Goal: Information Seeking & Learning: Find specific fact

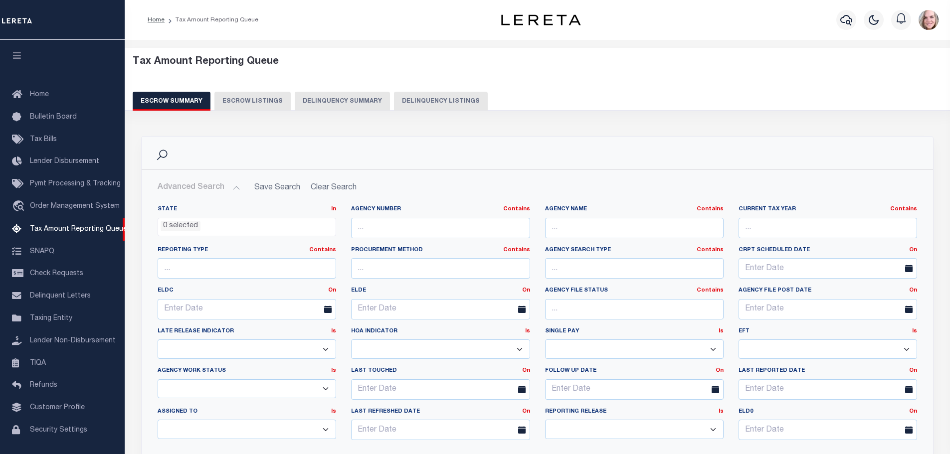
select select
select select "100"
click at [231, 218] on ul "0 selected" at bounding box center [246, 224] width 177 height 13
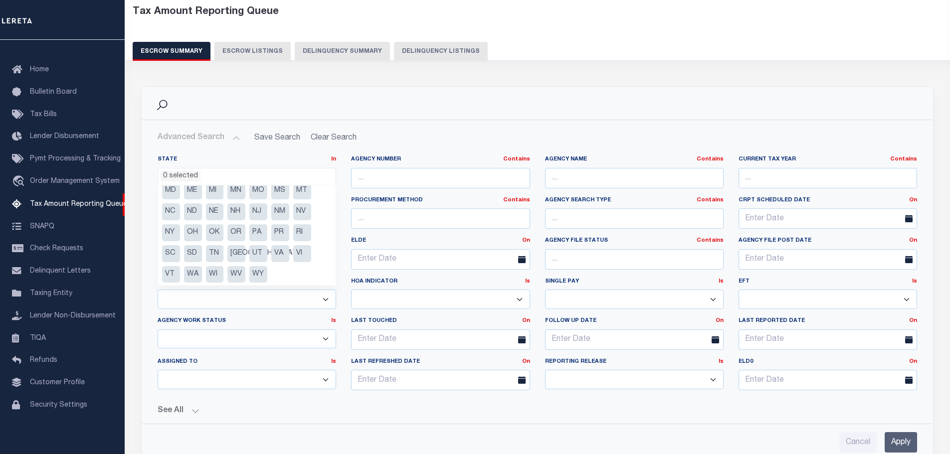
scroll to position [71, 0]
click at [263, 234] on li "PA" at bounding box center [258, 231] width 18 height 17
select select "PA"
click at [906, 441] on input "Apply" at bounding box center [900, 442] width 32 height 20
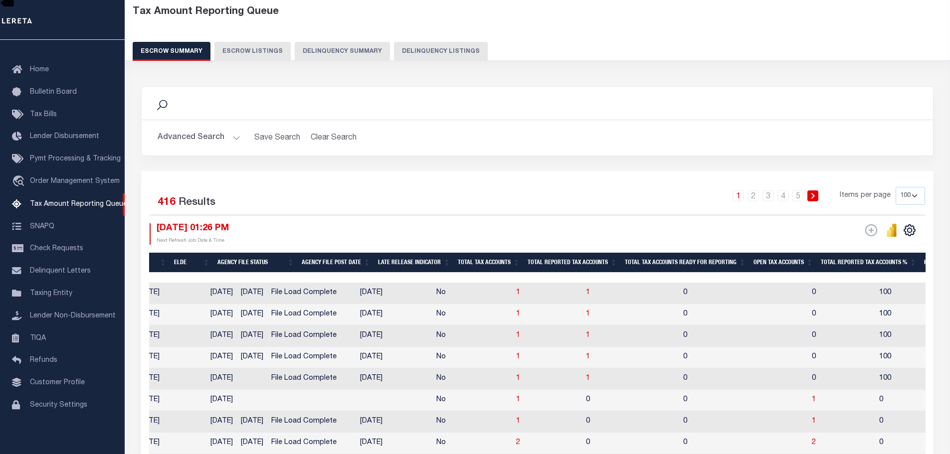
scroll to position [0, 0]
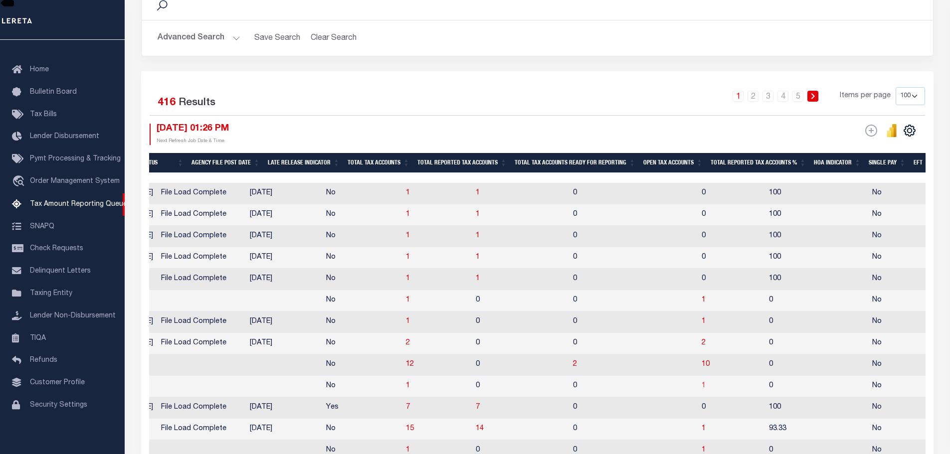
click at [697, 374] on td "10" at bounding box center [730, 364] width 67 height 21
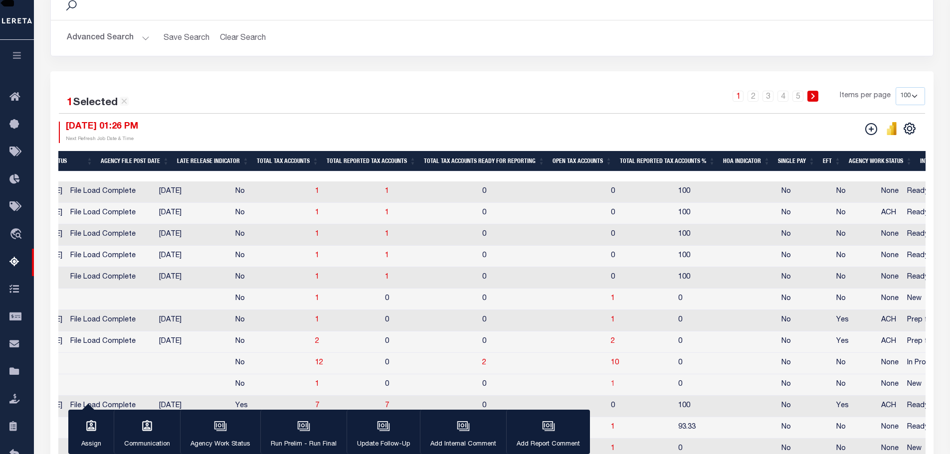
checkbox input "true"
click at [611, 366] on span "10" at bounding box center [615, 362] width 8 height 7
select select "100"
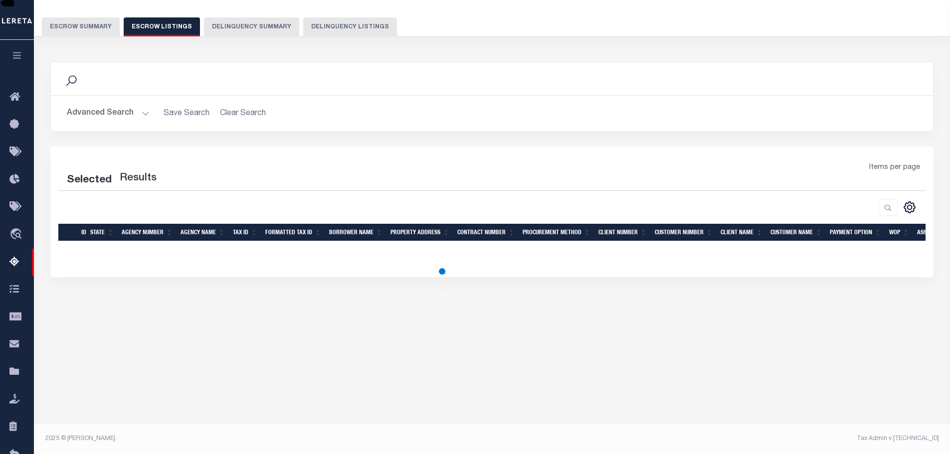
select select "100"
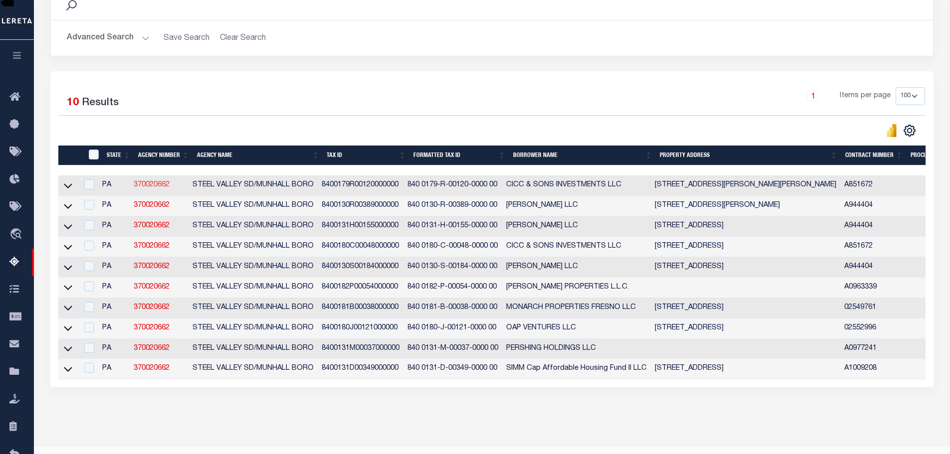
click at [160, 185] on link "370020662" at bounding box center [152, 184] width 36 height 7
checkbox input "true"
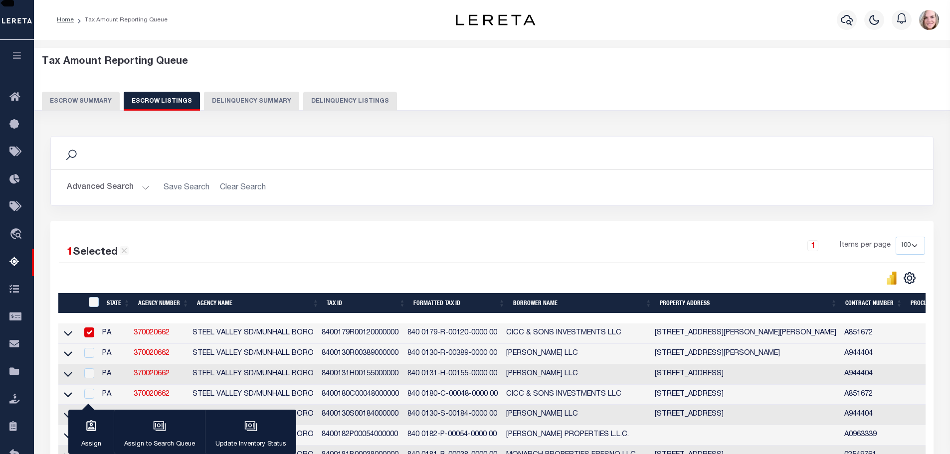
click at [100, 105] on button "Escrow Summary" at bounding box center [81, 101] width 78 height 19
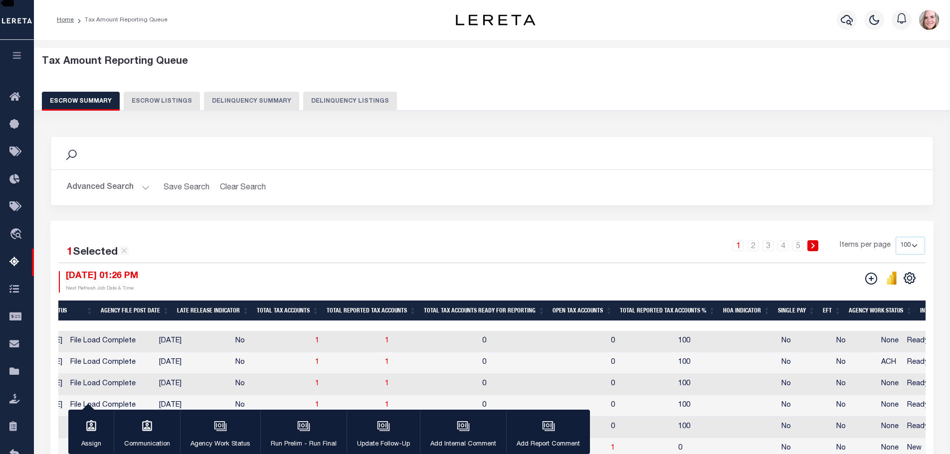
click at [118, 186] on button "Advanced Search" at bounding box center [108, 187] width 83 height 19
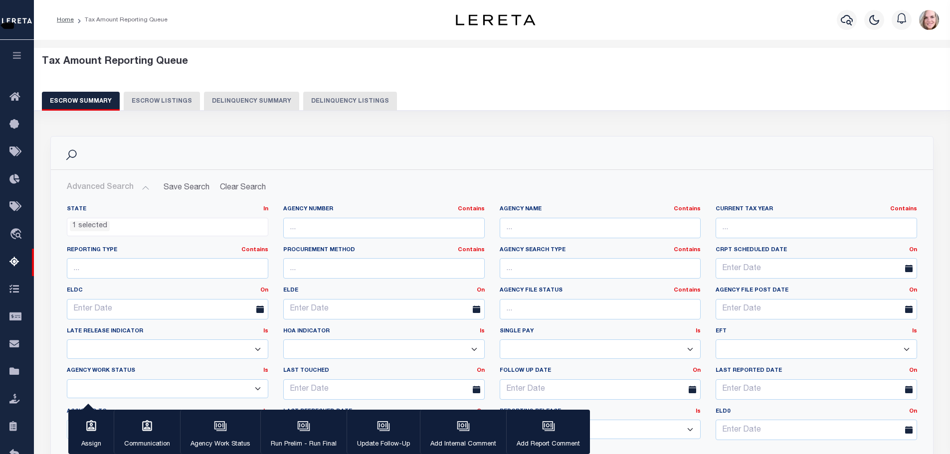
scroll to position [150, 0]
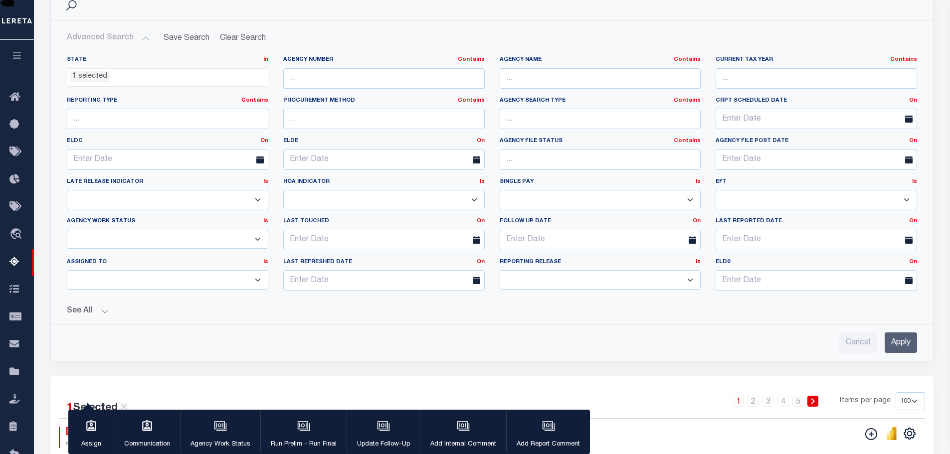
click at [87, 312] on button "See All" at bounding box center [492, 311] width 850 height 9
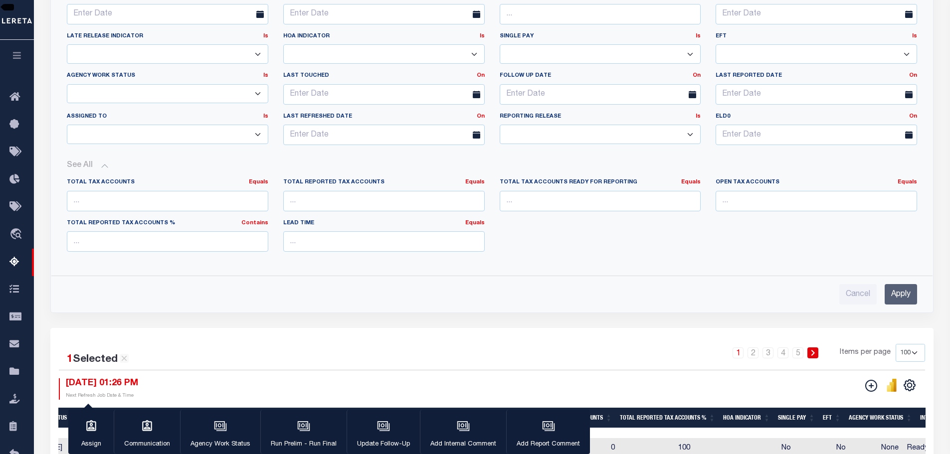
scroll to position [299, 0]
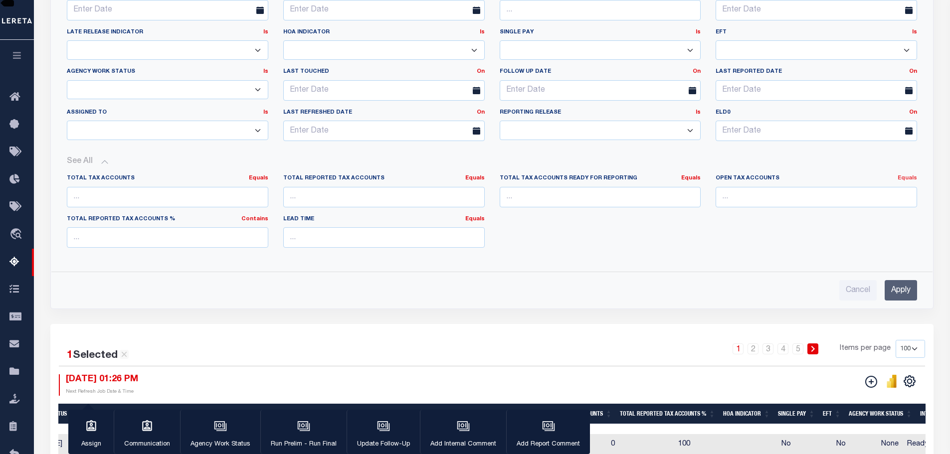
click at [912, 176] on link "Equals" at bounding box center [906, 177] width 19 height 5
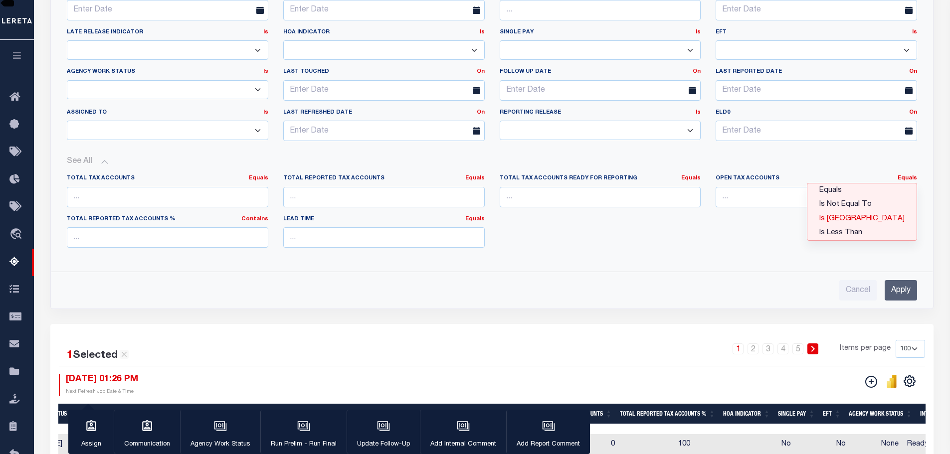
click at [884, 217] on link "Is [GEOGRAPHIC_DATA]" at bounding box center [861, 219] width 109 height 14
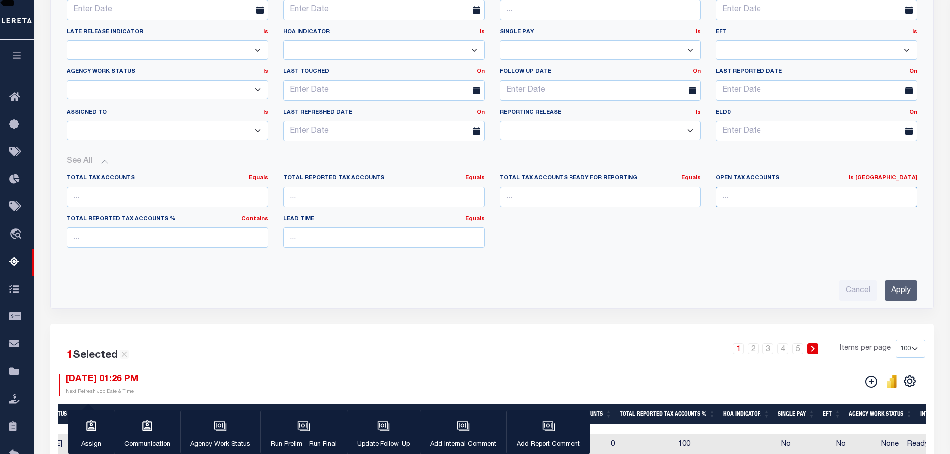
click at [773, 200] on input "number" at bounding box center [815, 197] width 201 height 20
type input "0"
click at [906, 289] on input "Apply" at bounding box center [900, 290] width 32 height 20
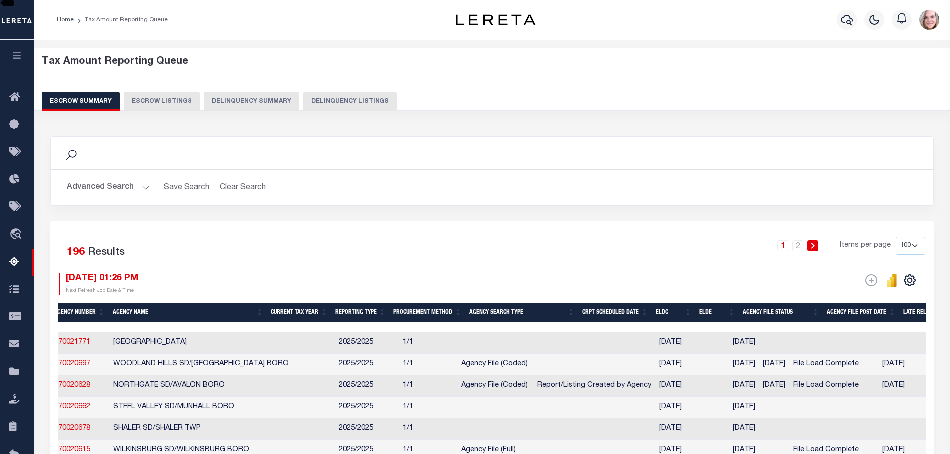
scroll to position [0, 0]
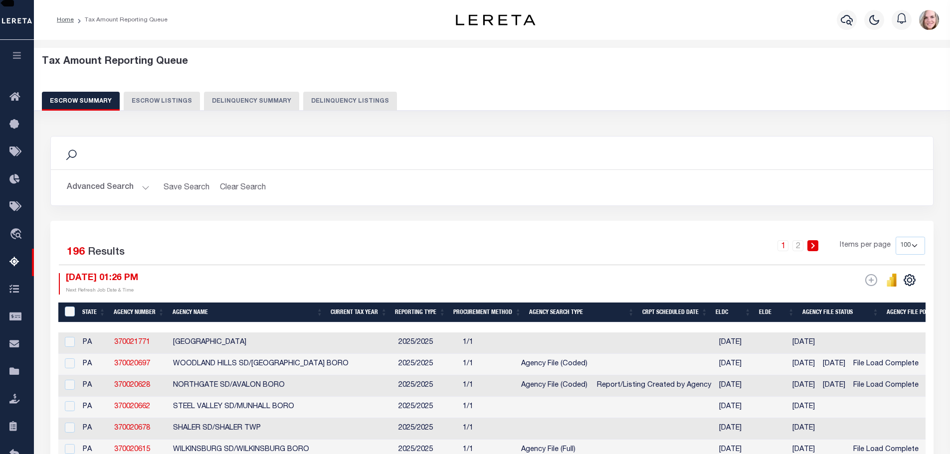
click at [119, 187] on button "Advanced Search" at bounding box center [108, 187] width 83 height 19
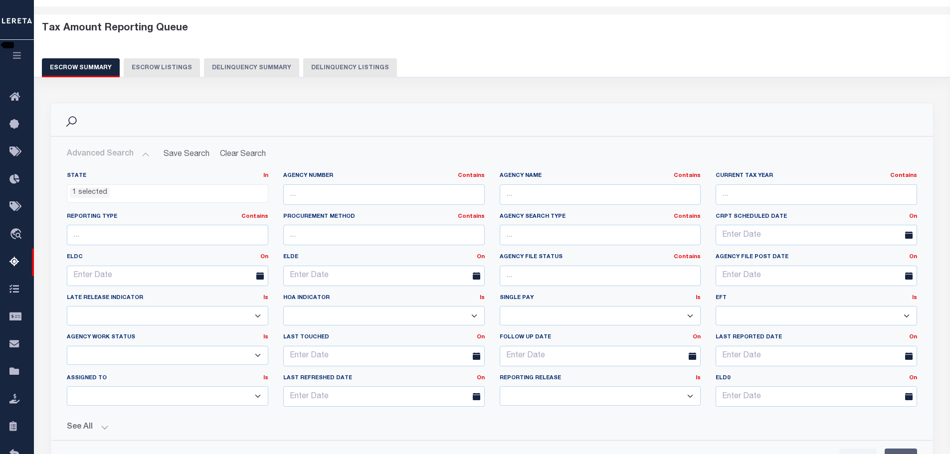
scroll to position [100, 0]
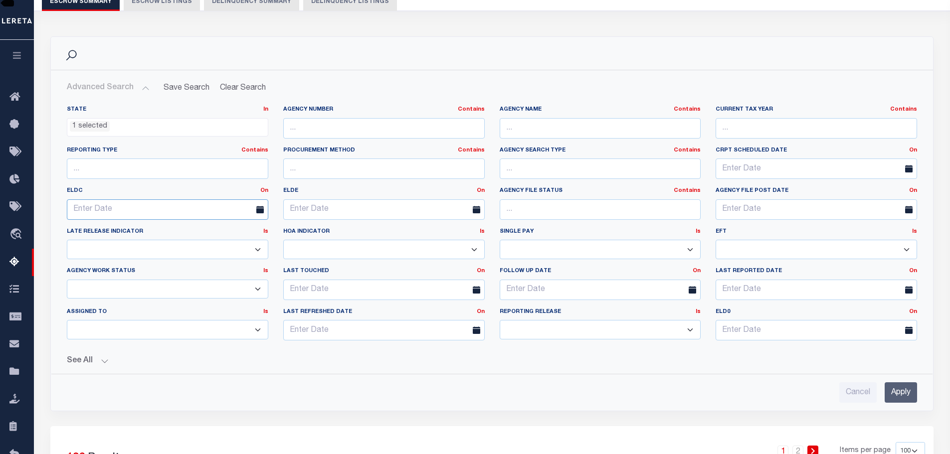
click at [178, 210] on input "text" at bounding box center [167, 209] width 201 height 20
click at [209, 342] on span "30" at bounding box center [208, 342] width 19 height 19
click at [232, 213] on input "[DATE]" at bounding box center [167, 209] width 201 height 20
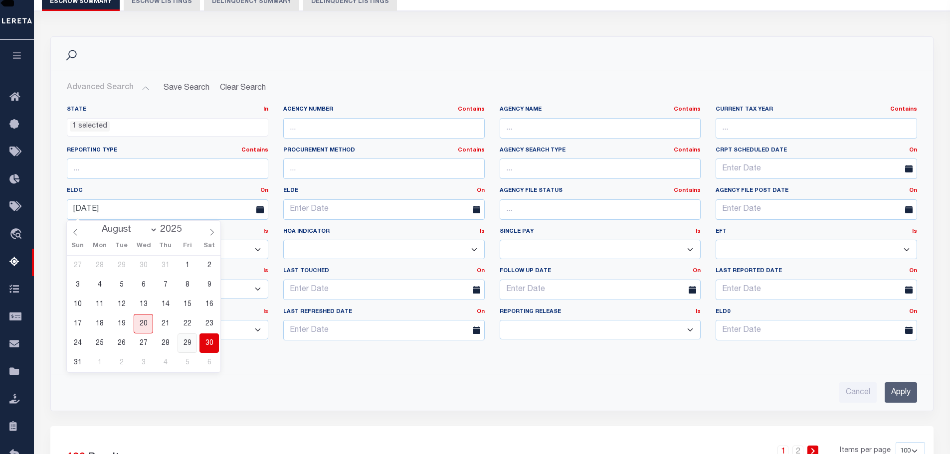
click at [189, 341] on span "29" at bounding box center [186, 342] width 19 height 19
type input "[DATE]"
click at [892, 392] on input "Apply" at bounding box center [900, 392] width 32 height 20
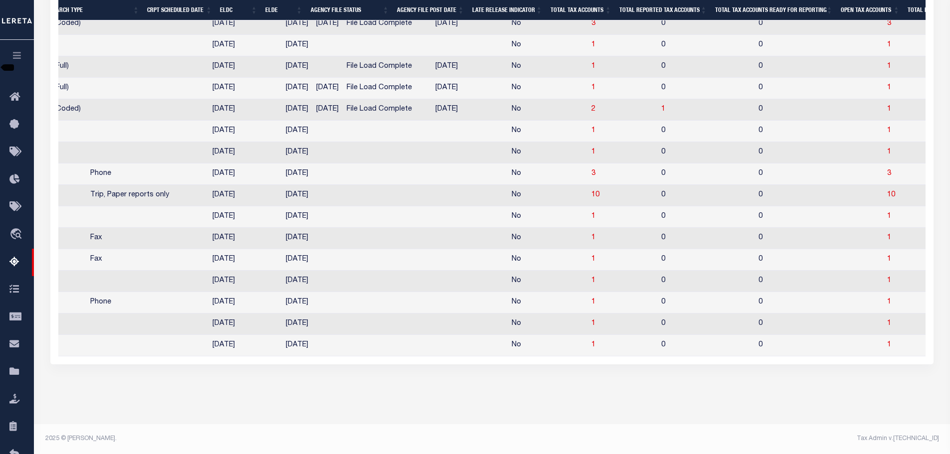
scroll to position [0, 541]
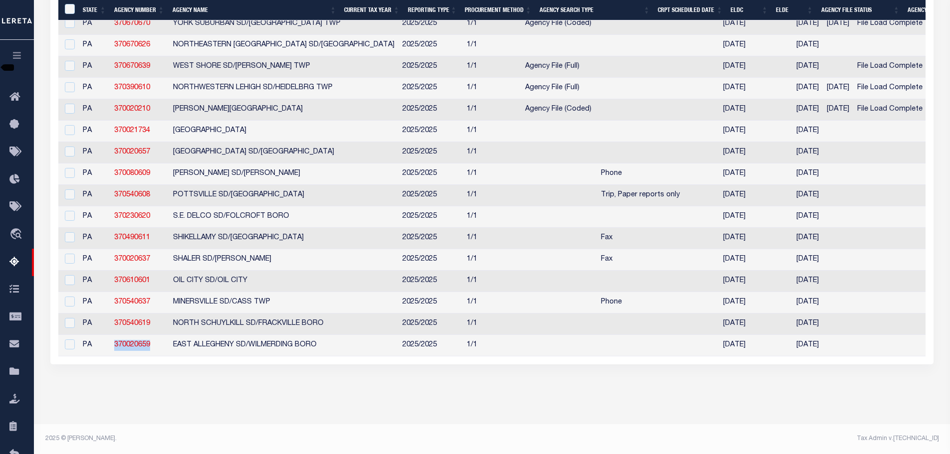
drag, startPoint x: 157, startPoint y: 337, endPoint x: 107, endPoint y: 339, distance: 49.9
copy tr "370020659"
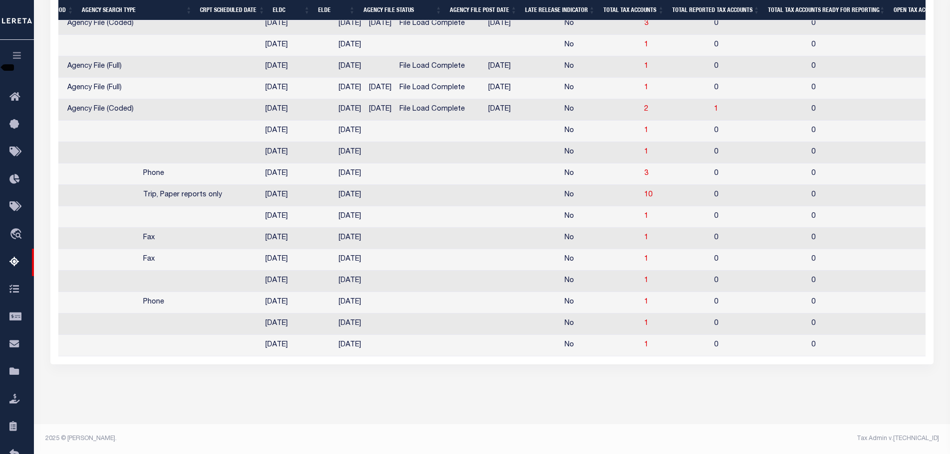
scroll to position [0, 405]
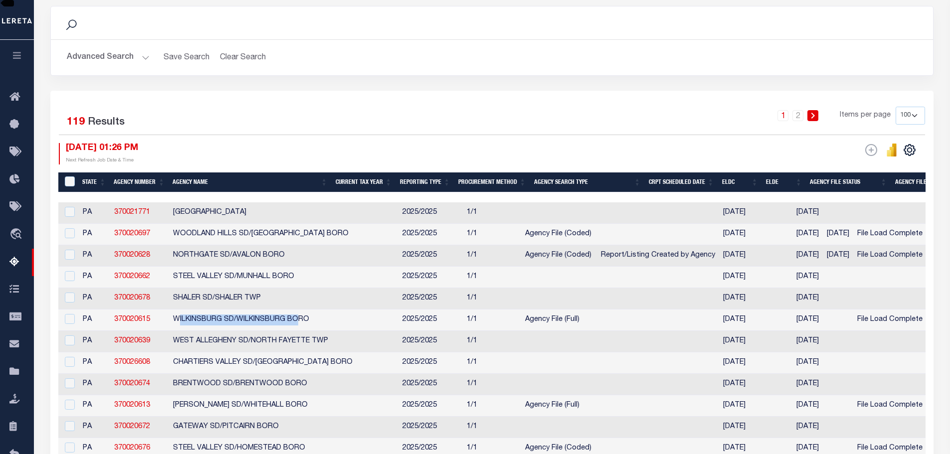
drag, startPoint x: 176, startPoint y: 323, endPoint x: 299, endPoint y: 324, distance: 122.6
click at [299, 324] on td "WILKINSBURG SD/WILKINSBURG BORO" at bounding box center [283, 320] width 229 height 21
click at [300, 324] on td "WILKINSBURG SD/WILKINSBURG BORO" at bounding box center [283, 320] width 229 height 21
drag, startPoint x: 314, startPoint y: 324, endPoint x: 170, endPoint y: 323, distance: 143.6
click at [170, 323] on td "WILKINSBURG SD/WILKINSBURG BORO" at bounding box center [283, 320] width 229 height 21
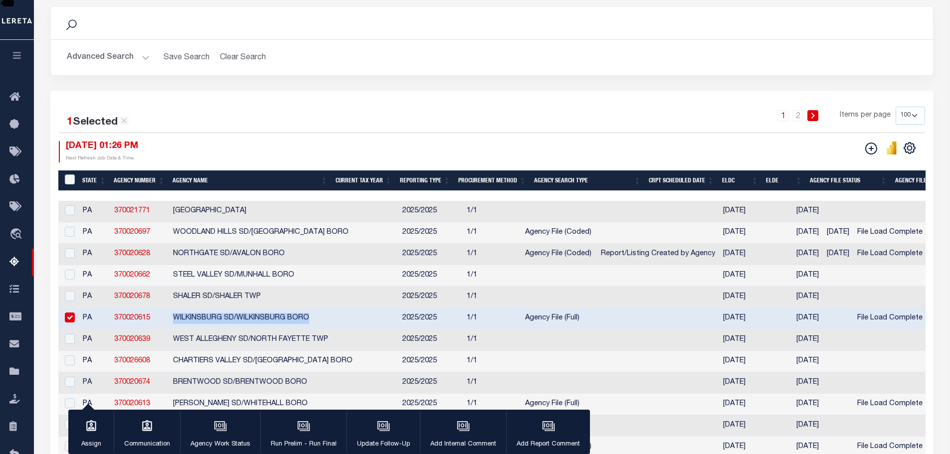
copy td "WILKINSBURG SD/WILKINSBURG BORO"
drag, startPoint x: 153, startPoint y: 322, endPoint x: 109, endPoint y: 324, distance: 43.4
drag, startPoint x: 126, startPoint y: 323, endPoint x: 289, endPoint y: 328, distance: 162.6
click at [289, 328] on td "WILKINSBURG SD/WILKINSBURG BORO" at bounding box center [283, 318] width 229 height 21
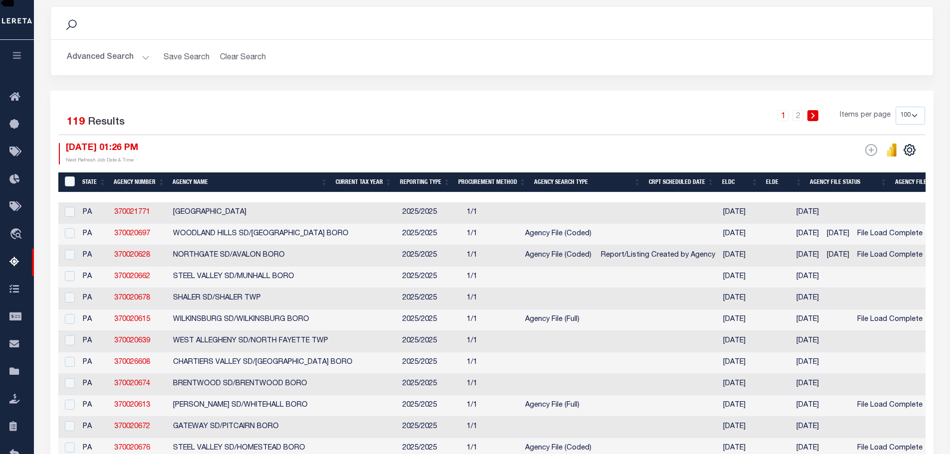
click at [259, 321] on td "WILKINSBURG SD/WILKINSBURG BORO" at bounding box center [283, 320] width 229 height 21
checkbox input "true"
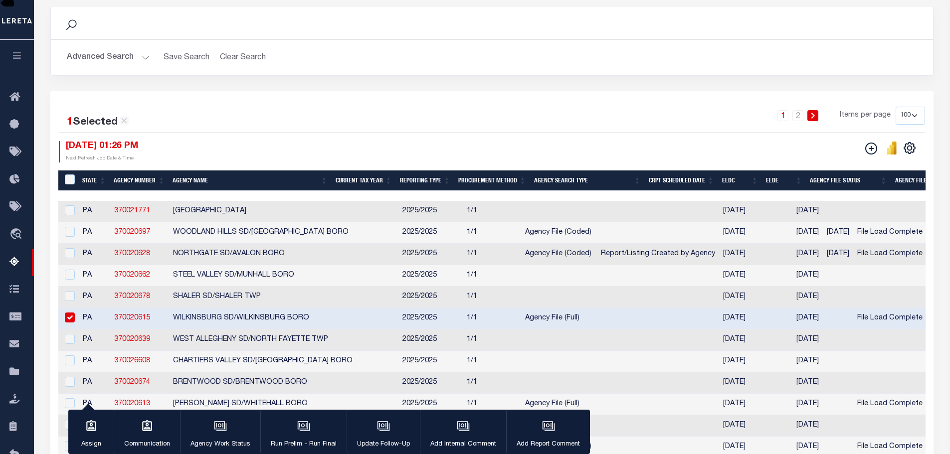
drag, startPoint x: 371, startPoint y: 194, endPoint x: 406, endPoint y: 194, distance: 34.9
click at [406, 194] on div at bounding box center [491, 196] width 867 height 10
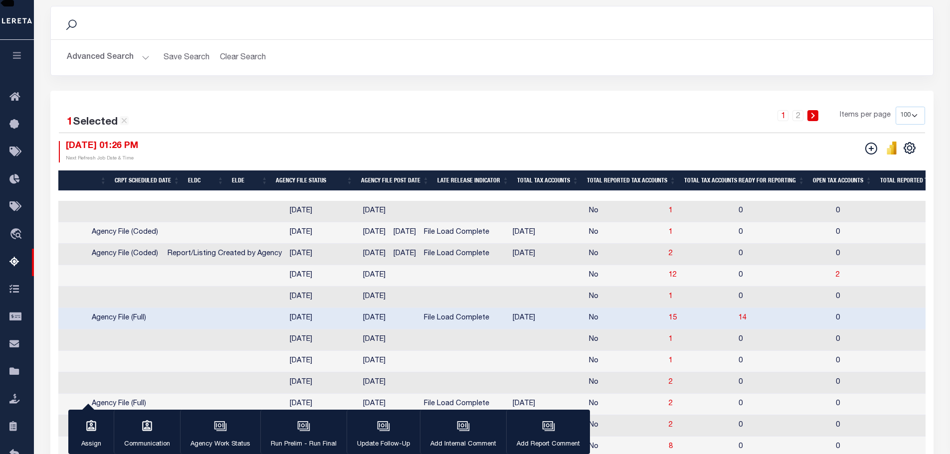
scroll to position [0, 534]
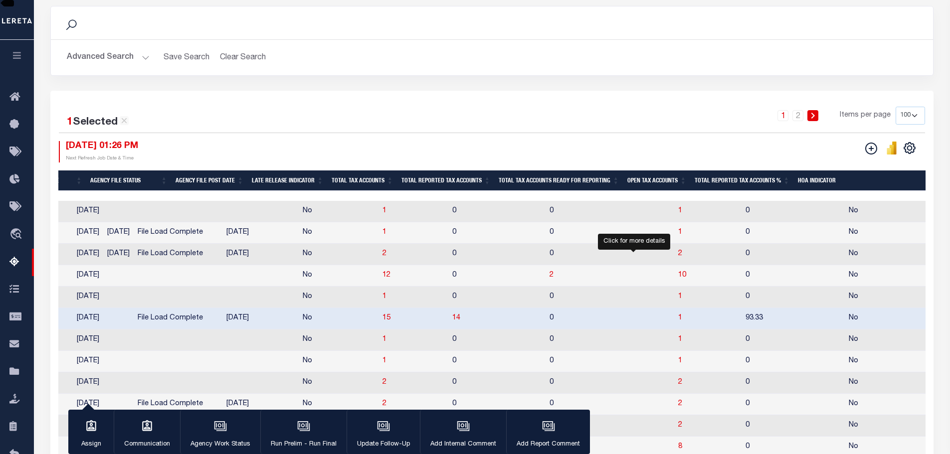
click at [678, 319] on span "1" at bounding box center [680, 318] width 4 height 7
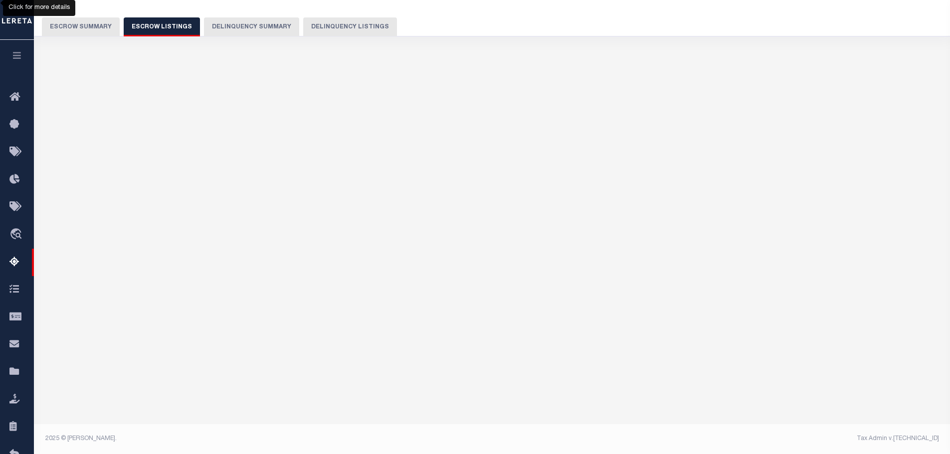
scroll to position [74, 0]
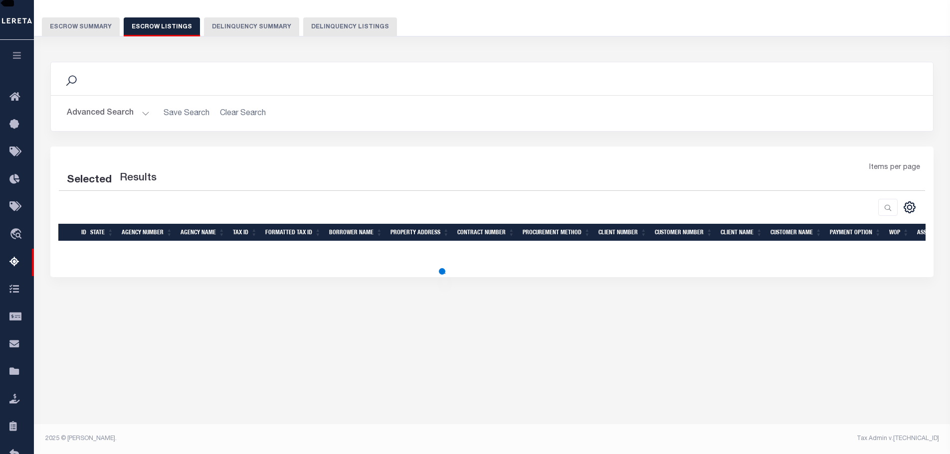
select select "100"
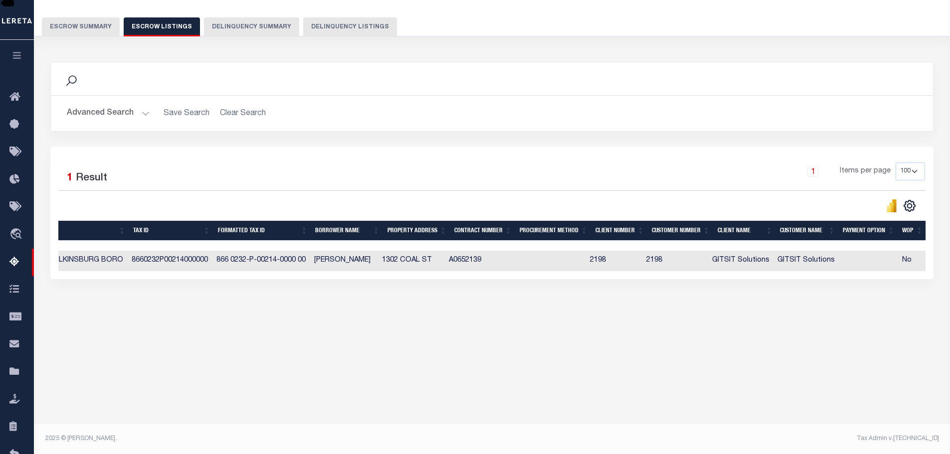
scroll to position [0, 229]
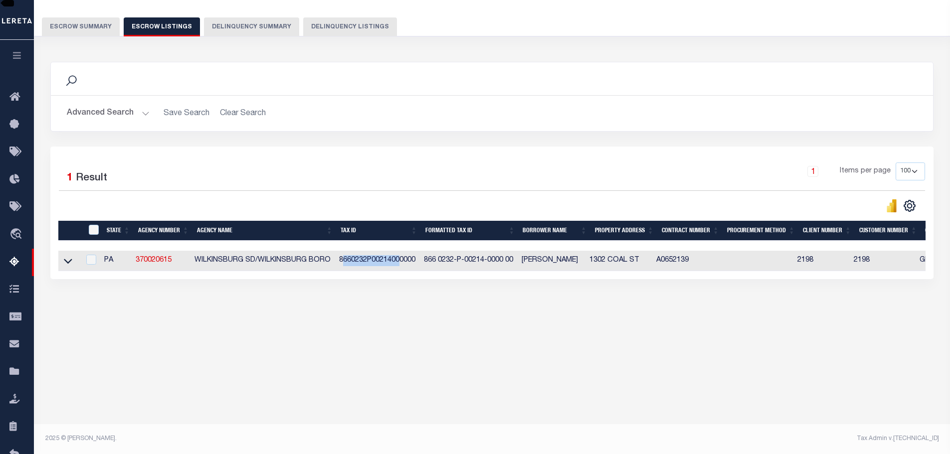
drag, startPoint x: 344, startPoint y: 261, endPoint x: 406, endPoint y: 266, distance: 61.5
click at [405, 266] on td "8660232P00214000000" at bounding box center [377, 261] width 85 height 20
checkbox input "true"
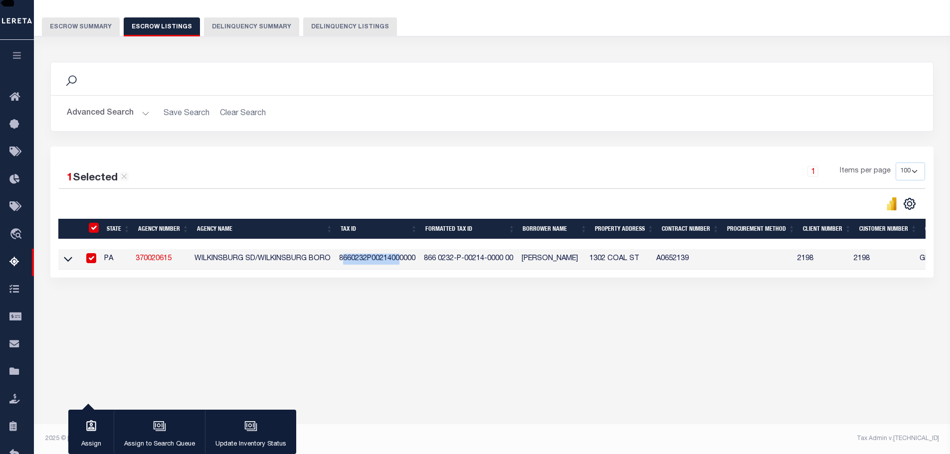
click at [364, 266] on td "8660232P00214000000" at bounding box center [377, 259] width 85 height 20
checkbox input "false"
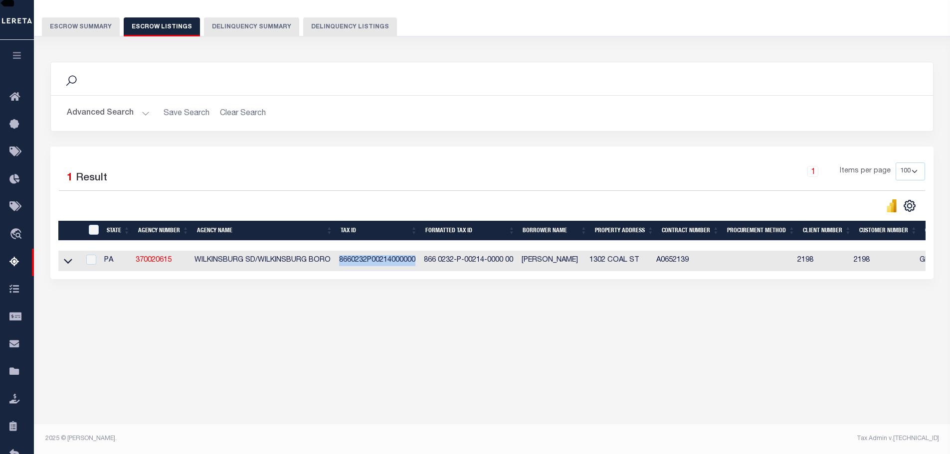
drag, startPoint x: 339, startPoint y: 261, endPoint x: 419, endPoint y: 264, distance: 79.8
click at [419, 264] on td "8660232P00214000000" at bounding box center [377, 261] width 85 height 20
checkbox input "true"
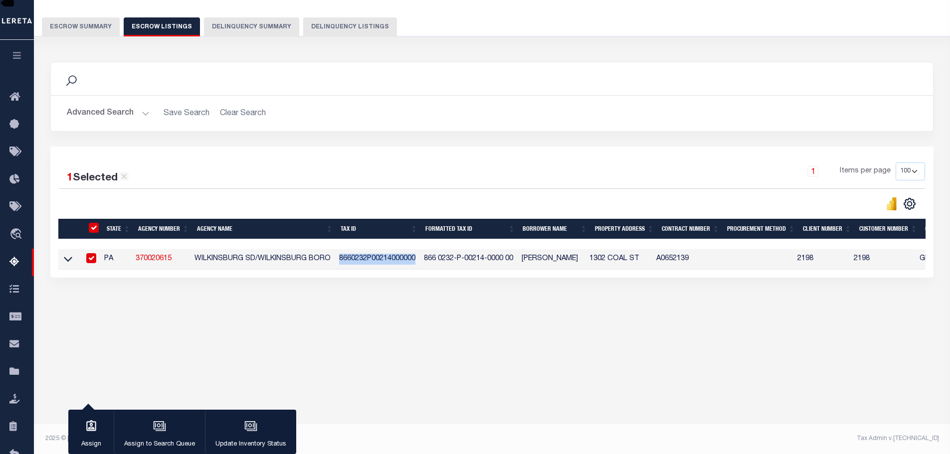
copy td "8660232P00214000000"
drag, startPoint x: 172, startPoint y: 260, endPoint x: 138, endPoint y: 260, distance: 34.9
click at [138, 260] on td "370020615" at bounding box center [161, 259] width 59 height 20
checkbox input "false"
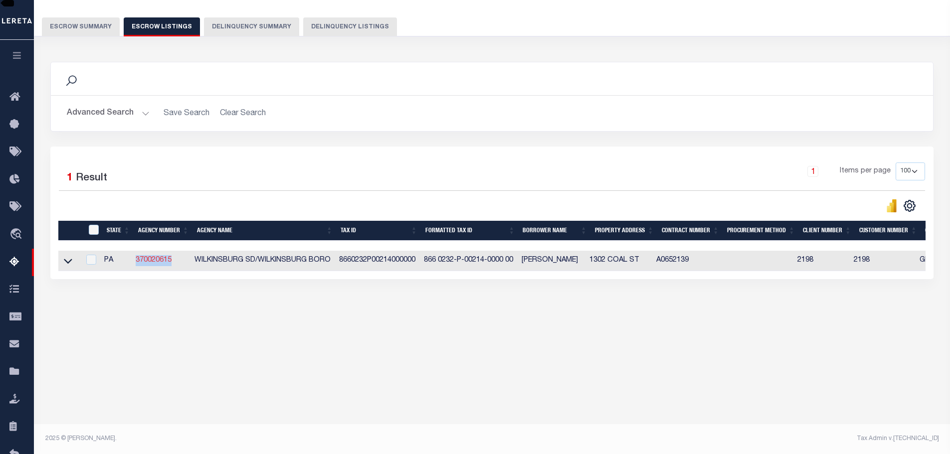
copy link "370020615"
drag, startPoint x: 112, startPoint y: 357, endPoint x: 214, endPoint y: 282, distance: 127.2
click at [112, 357] on div "Tax Amount Reporting Queue Escrow Summary Escrow Listings" at bounding box center [492, 167] width 916 height 403
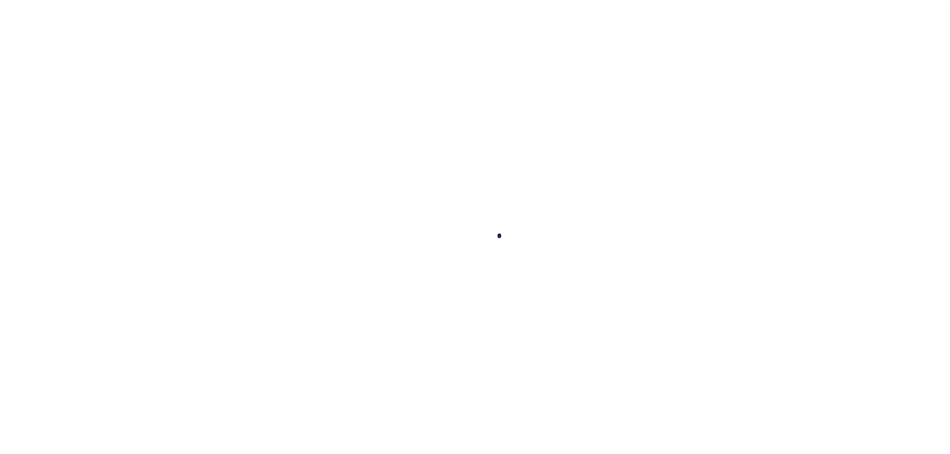
select select
checkbox input "false"
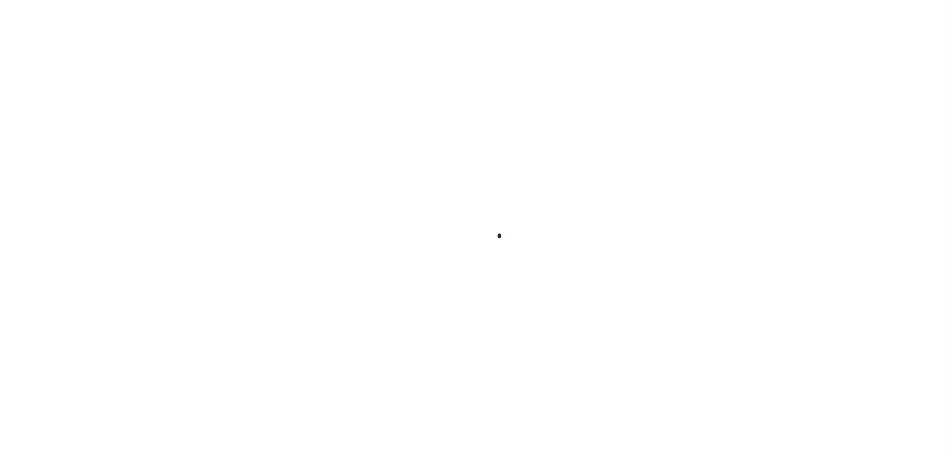
type input "4200316003"
